Goal: Task Accomplishment & Management: Use online tool/utility

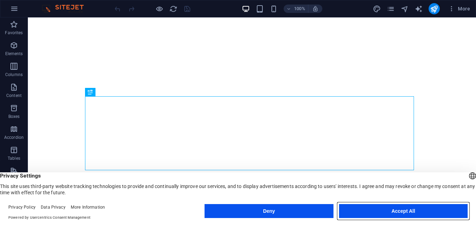
click at [401, 210] on button "Accept All" at bounding box center [403, 211] width 129 height 14
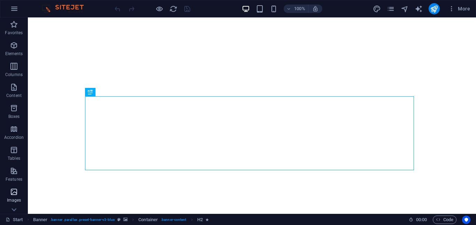
click at [15, 192] on icon "button" at bounding box center [14, 191] width 8 height 8
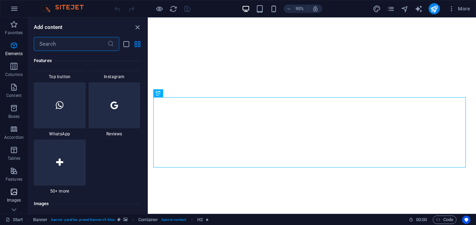
scroll to position [3532, 0]
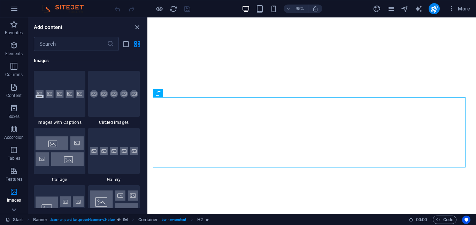
drag, startPoint x: 147, startPoint y: 132, endPoint x: 147, endPoint y: 141, distance: 9.4
click at [147, 141] on section "Favorites Elements Columns Content Boxes Accordion Tables Features Images Slide…" at bounding box center [238, 115] width 476 height 196
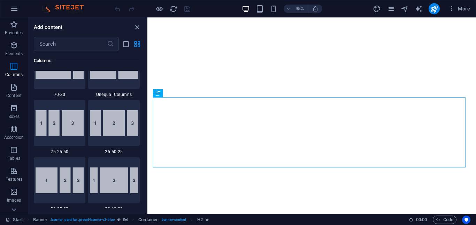
scroll to position [628, 0]
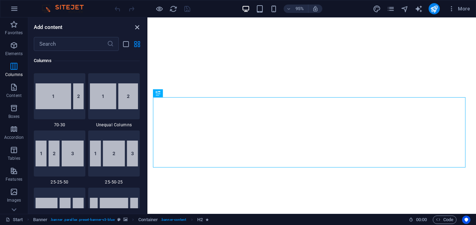
click at [136, 28] on icon "close panel" at bounding box center [137, 27] width 8 height 8
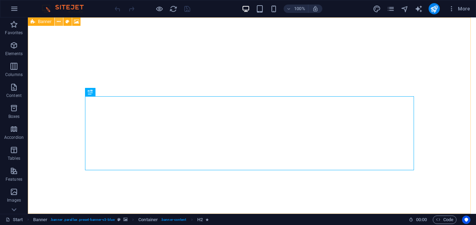
click at [60, 22] on icon at bounding box center [59, 21] width 4 height 7
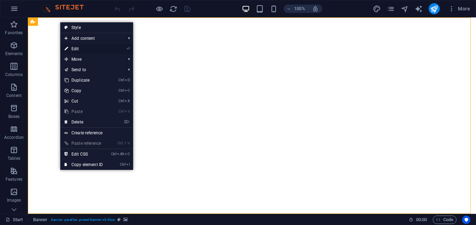
click at [73, 48] on link "⏎ Edit" at bounding box center [83, 49] width 47 height 10
select select "vh"
select select "header"
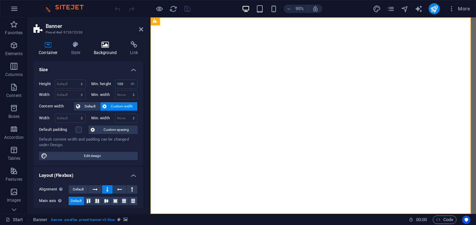
click at [104, 46] on icon at bounding box center [105, 44] width 34 height 7
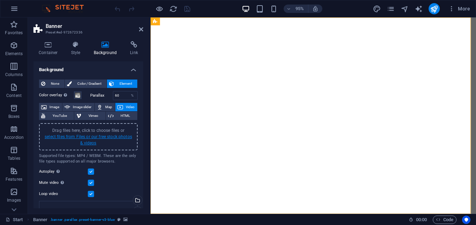
click at [87, 137] on link "select files from Files or our free stock photos & videos" at bounding box center [88, 139] width 87 height 11
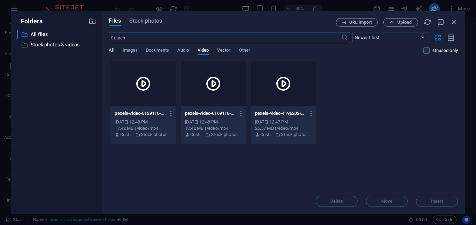
click at [112, 49] on span "All" at bounding box center [111, 51] width 5 height 10
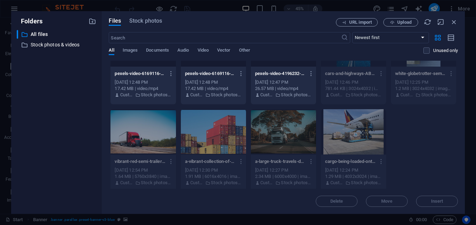
scroll to position [44, 0]
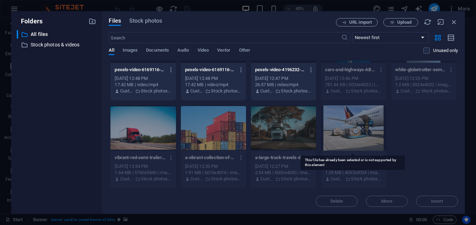
click at [346, 133] on div at bounding box center [353, 127] width 65 height 45
click at [124, 50] on span "Images" at bounding box center [130, 51] width 15 height 10
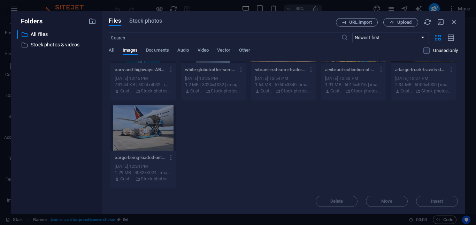
click at [172, 156] on icon "button" at bounding box center [171, 157] width 7 height 6
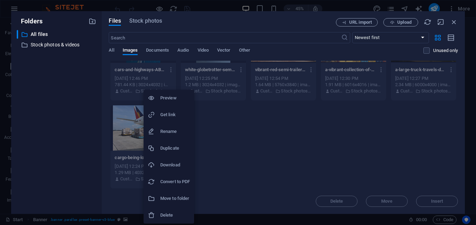
click at [168, 164] on h6 "Download" at bounding box center [175, 165] width 30 height 8
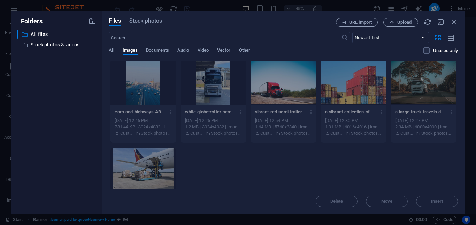
scroll to position [0, 0]
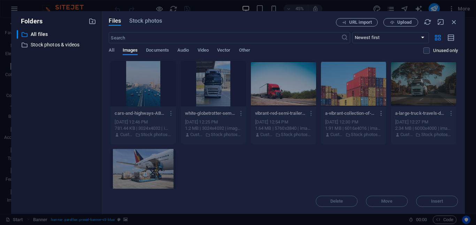
click at [381, 112] on icon "button" at bounding box center [381, 113] width 7 height 6
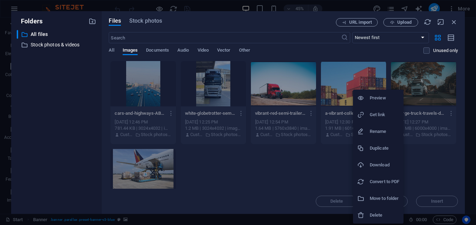
click at [368, 163] on div at bounding box center [363, 164] width 13 height 7
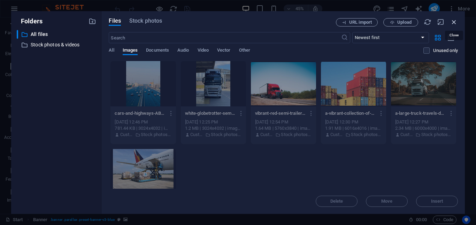
click at [454, 20] on icon "button" at bounding box center [454, 22] width 8 height 8
